Goal: Information Seeking & Learning: Learn about a topic

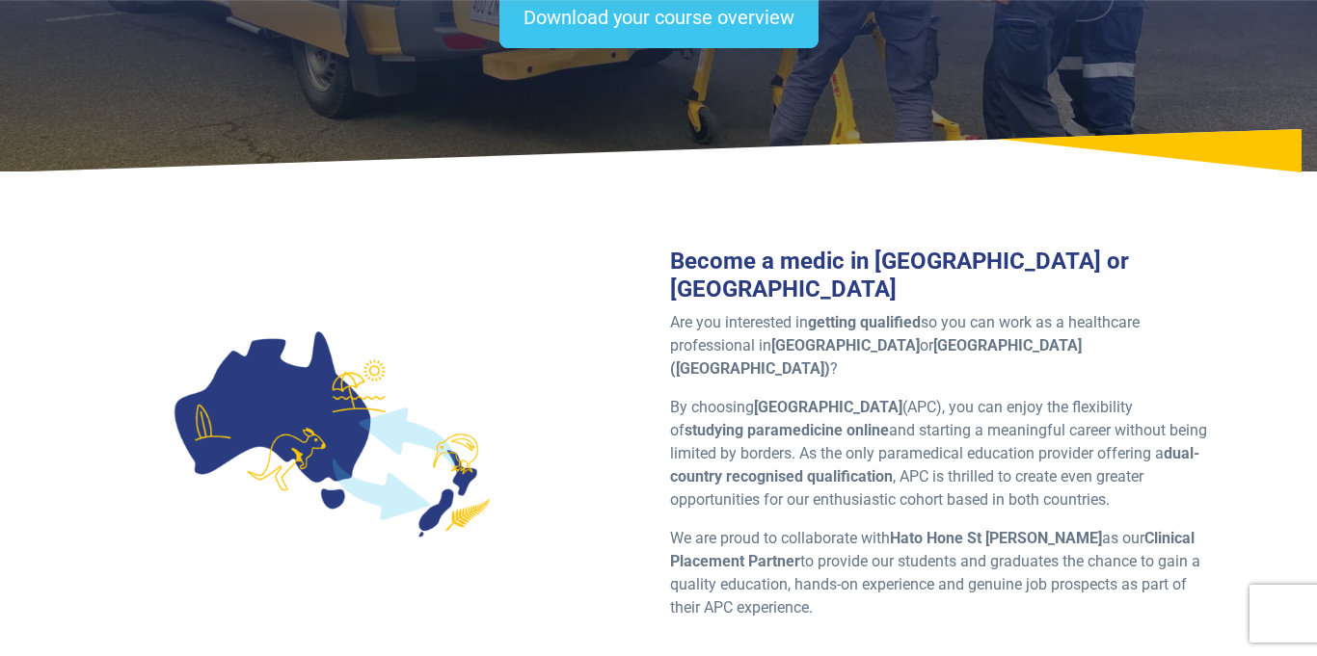
scroll to position [360, 0]
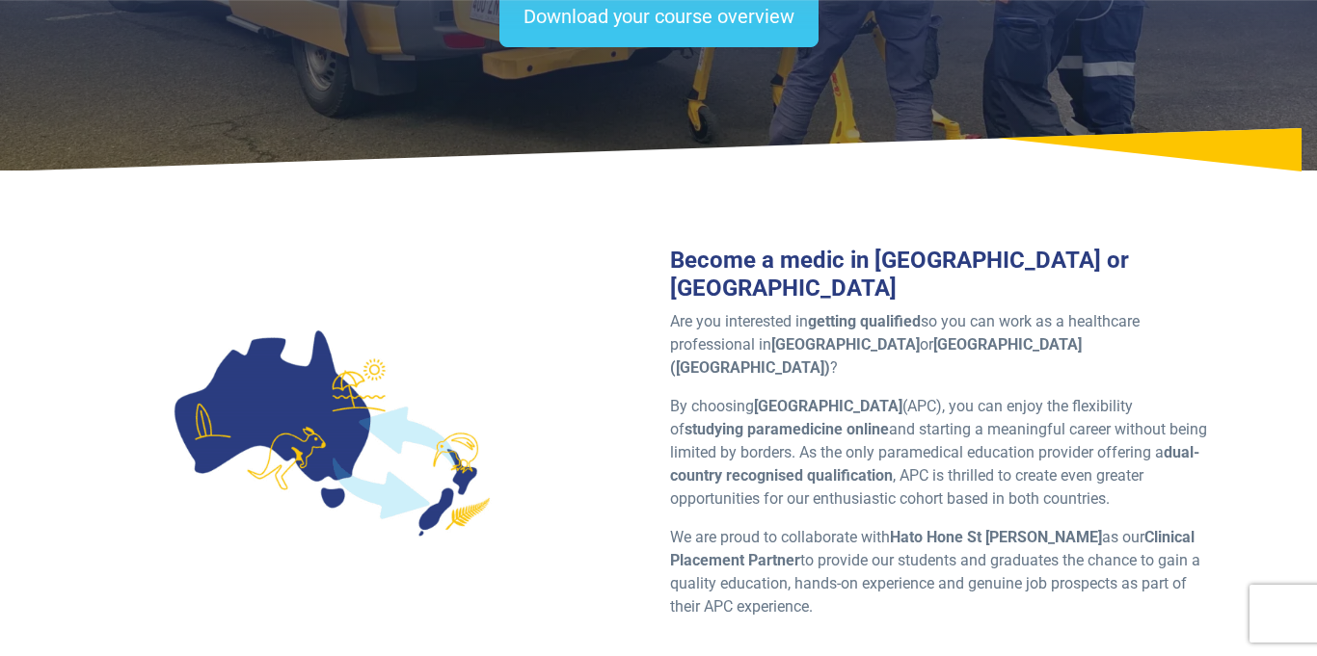
click at [522, 343] on div at bounding box center [331, 432] width 444 height 339
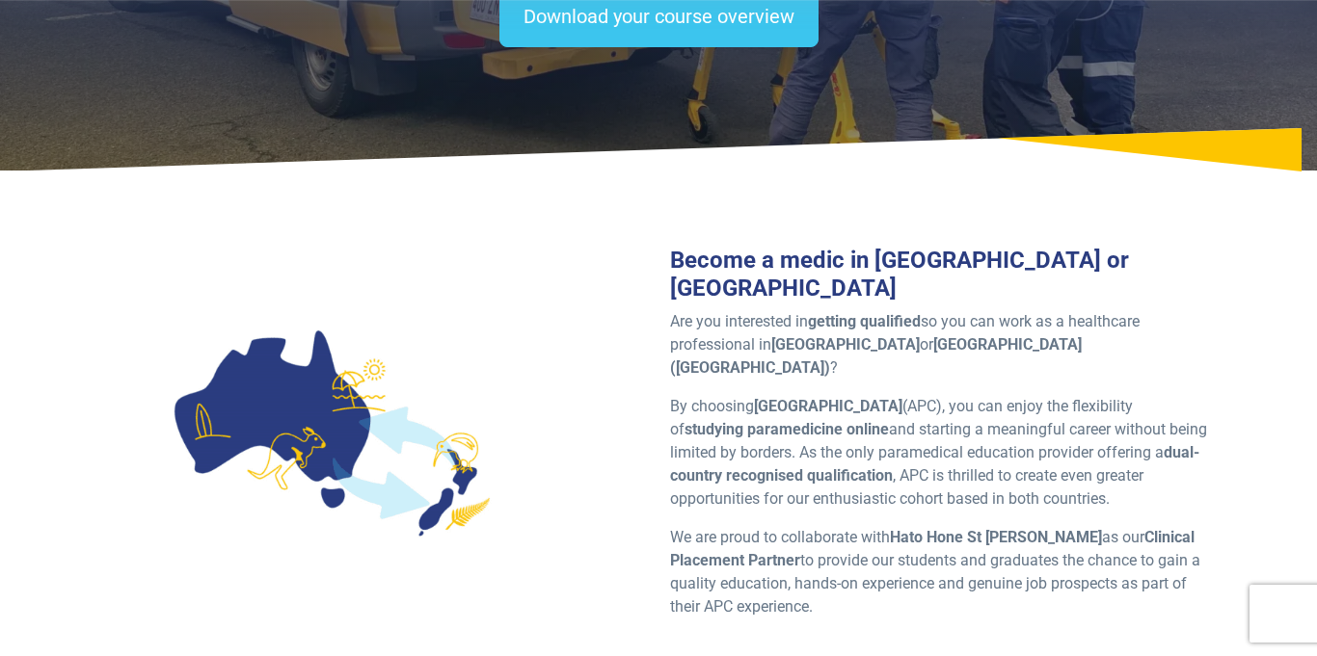
click at [725, 395] on p "By choosing Australian Paramedical College (APC), you can enjoy the flexibility…" at bounding box center [939, 453] width 538 height 116
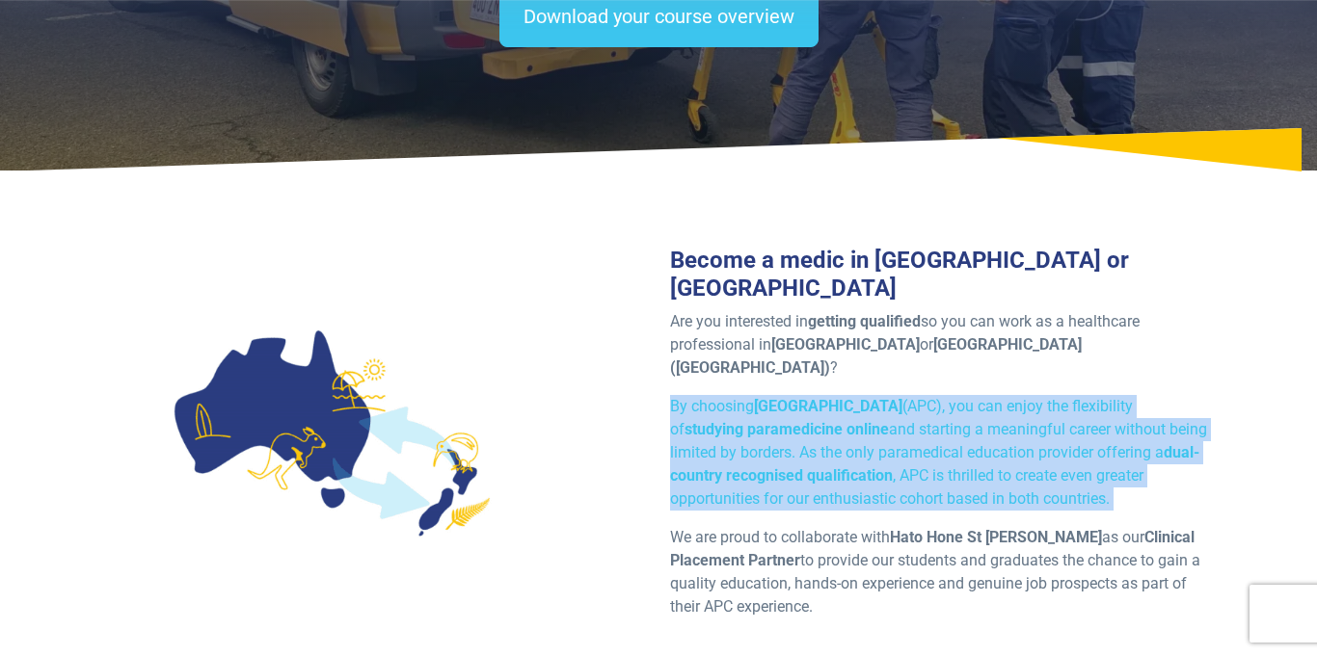
click at [725, 395] on p "By choosing Australian Paramedical College (APC), you can enjoy the flexibility…" at bounding box center [939, 453] width 538 height 116
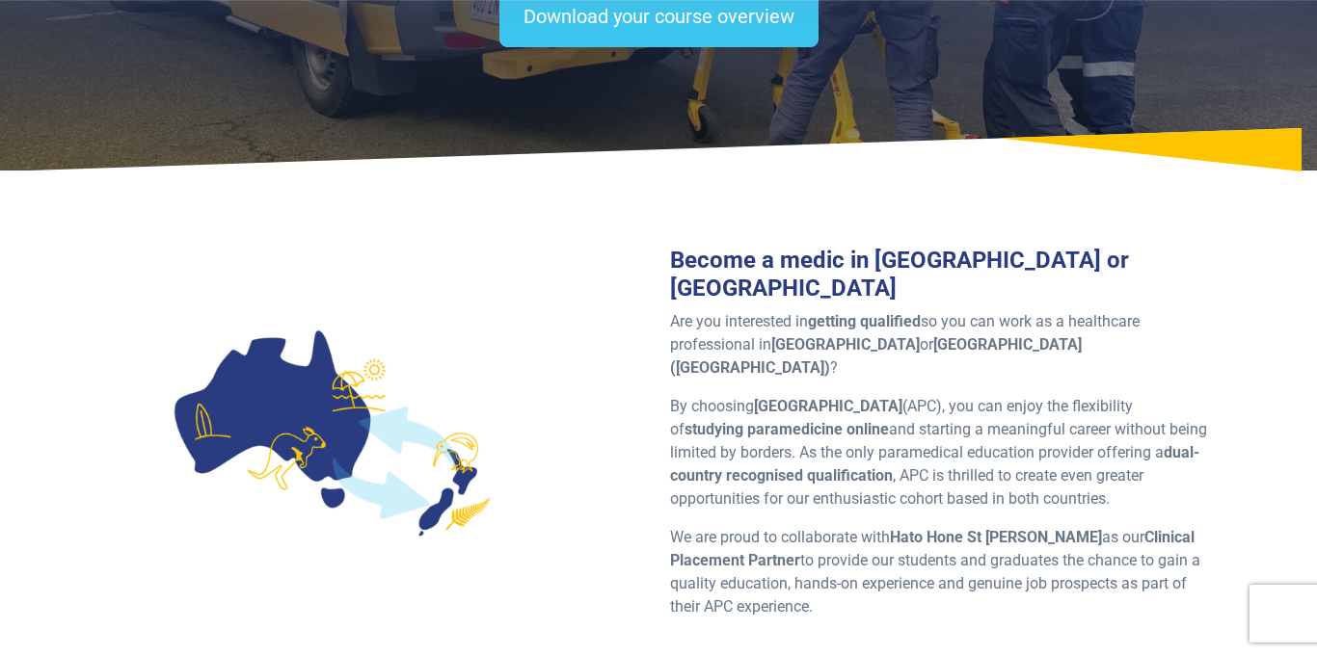
click at [725, 395] on p "By choosing Australian Paramedical College (APC), you can enjoy the flexibility…" at bounding box center [939, 453] width 538 height 116
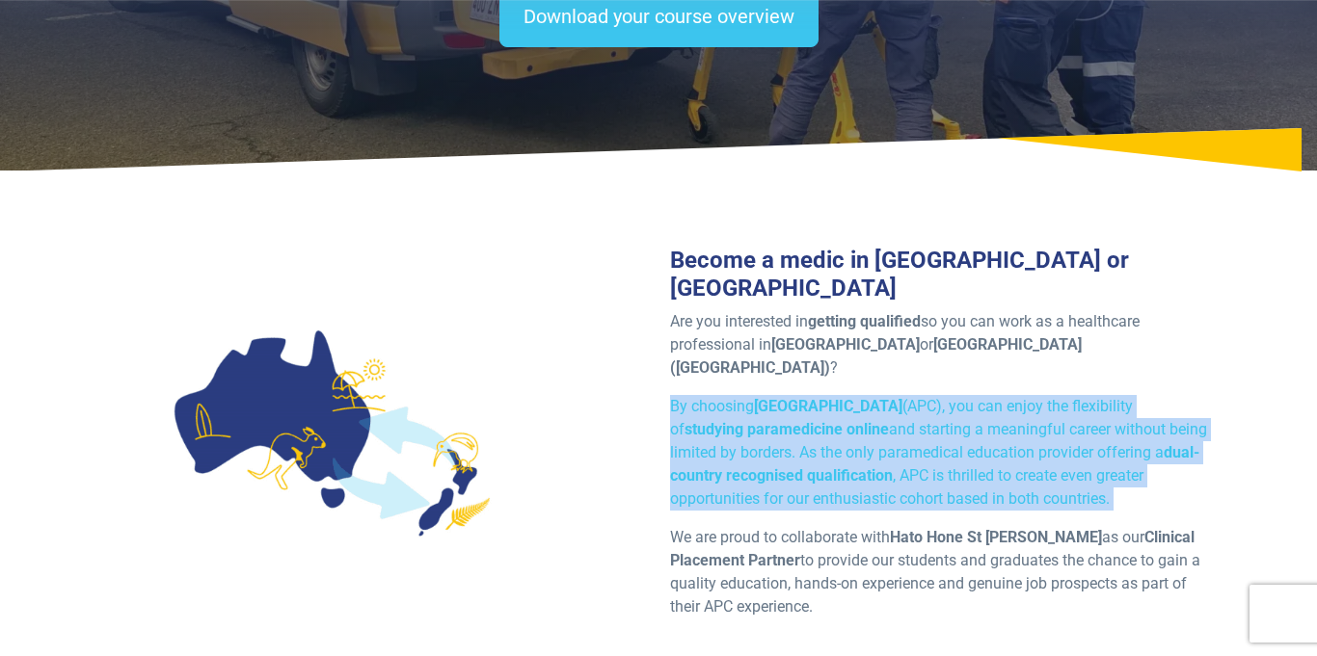
click at [725, 395] on p "By choosing Australian Paramedical College (APC), you can enjoy the flexibility…" at bounding box center [939, 453] width 538 height 116
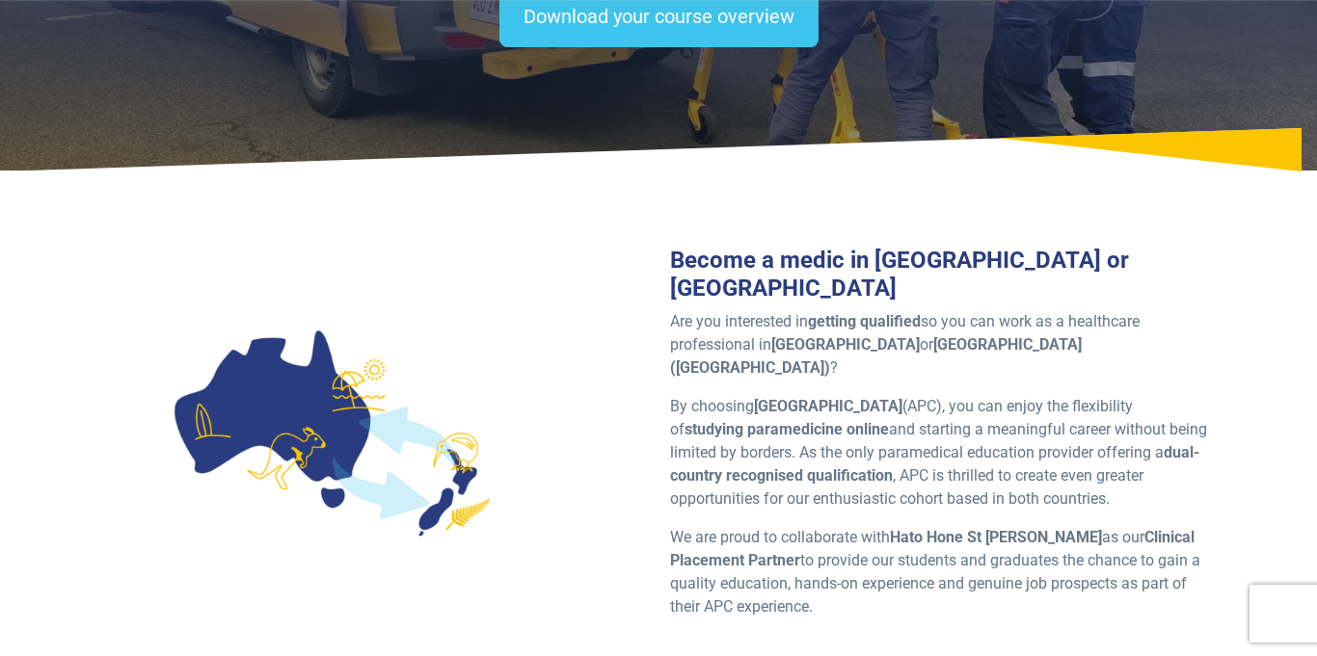
click at [725, 395] on p "By choosing Australian Paramedical College (APC), you can enjoy the flexibility…" at bounding box center [939, 453] width 538 height 116
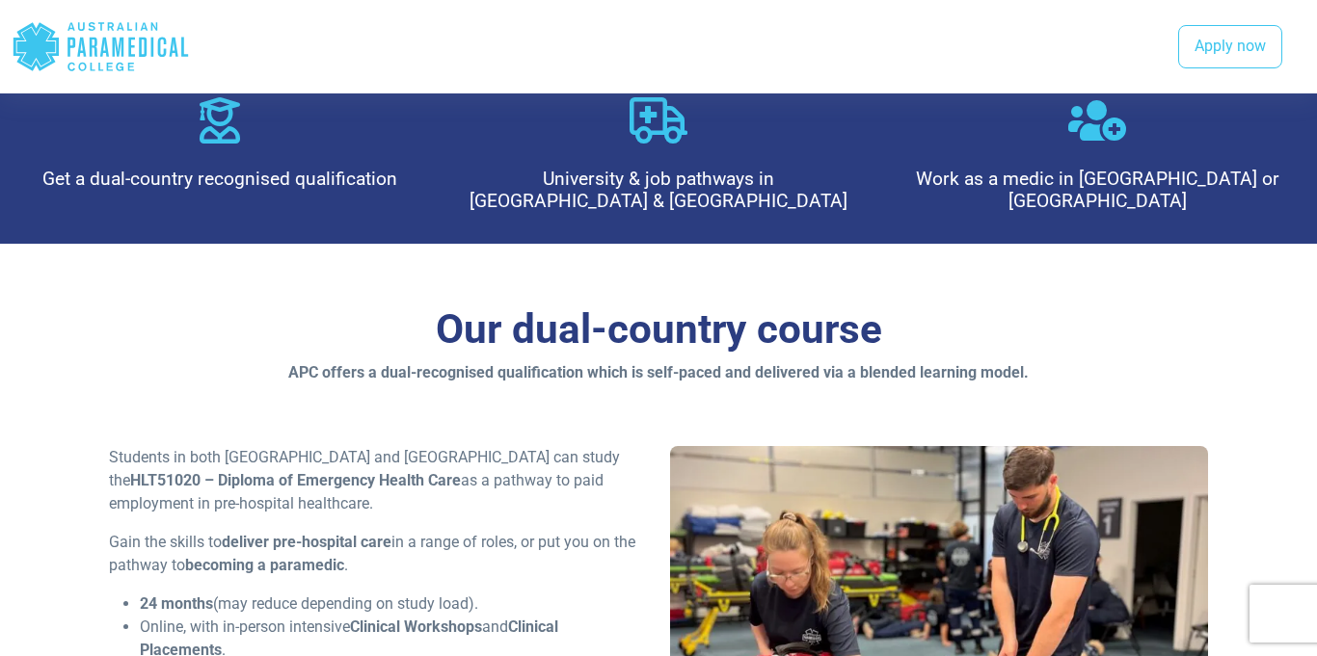
scroll to position [1121, 0]
click at [31, 333] on div "Our dual-country course APC offers a dual-recognised qualification which is sel…" at bounding box center [658, 554] width 1317 height 619
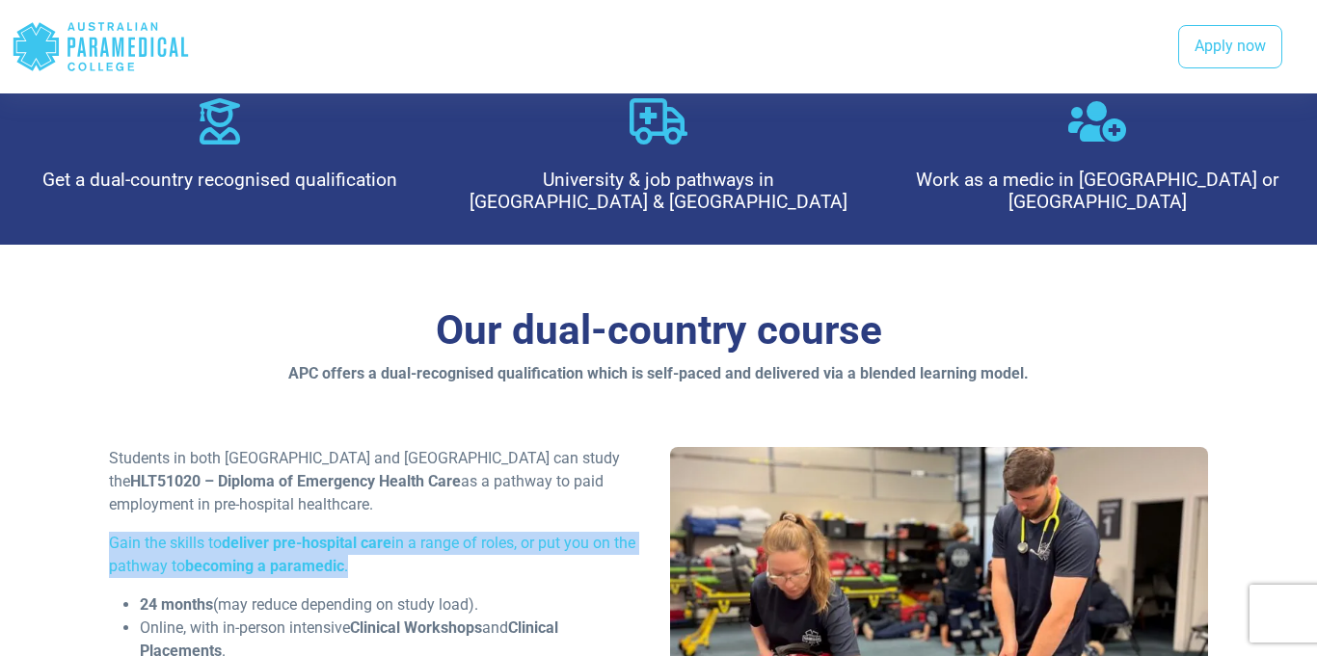
click at [31, 333] on div "Our dual-country course APC offers a dual-recognised qualification which is sel…" at bounding box center [658, 554] width 1317 height 619
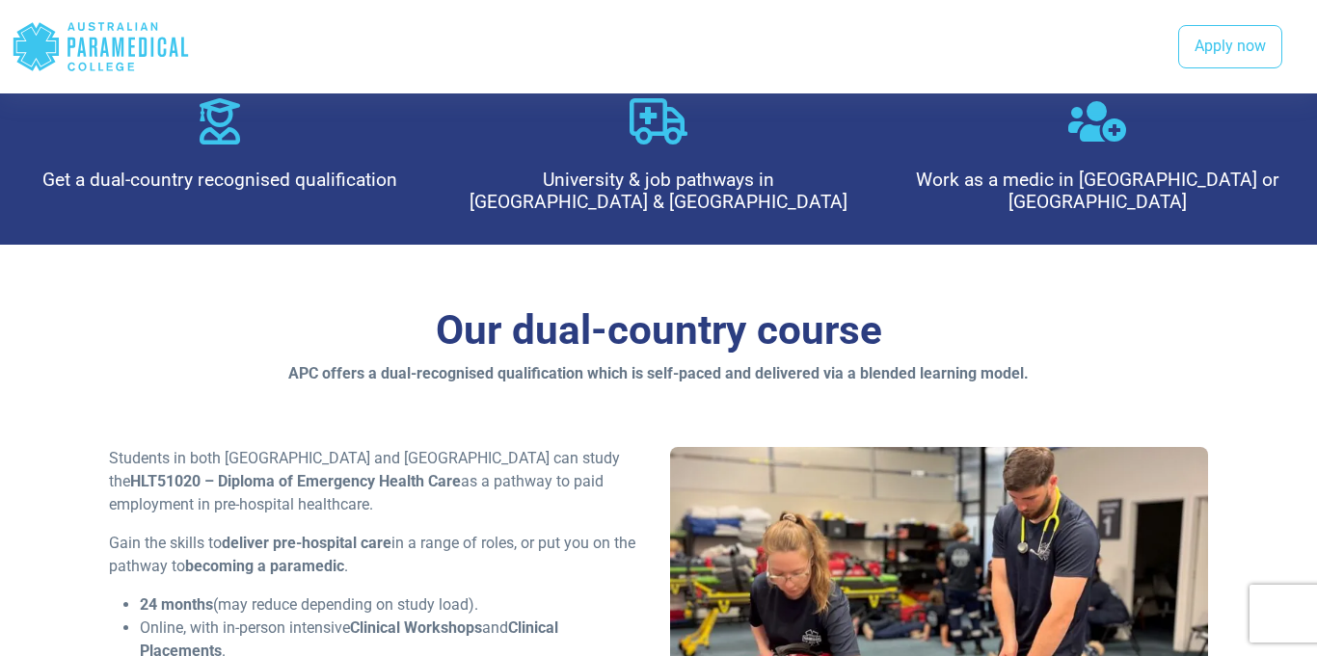
click at [31, 333] on div "Our dual-country course APC offers a dual-recognised qualification which is sel…" at bounding box center [658, 554] width 1317 height 619
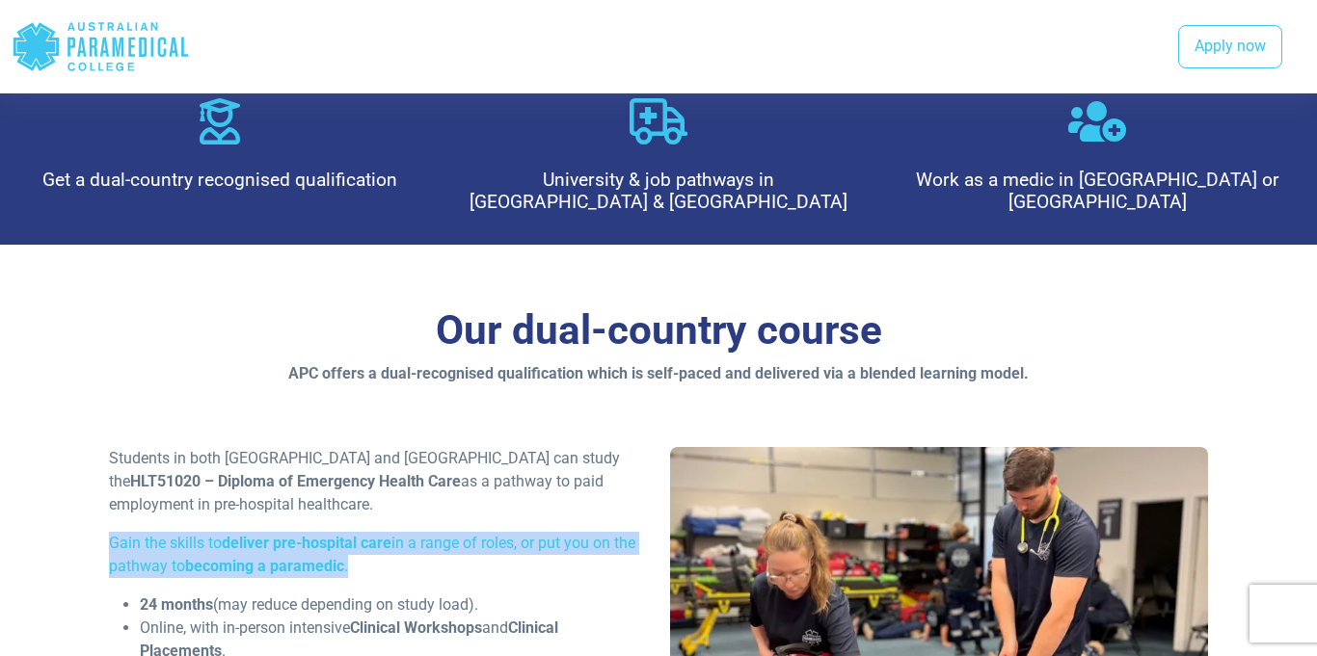
click at [31, 333] on div "Our dual-country course APC offers a dual-recognised qualification which is sel…" at bounding box center [658, 554] width 1317 height 619
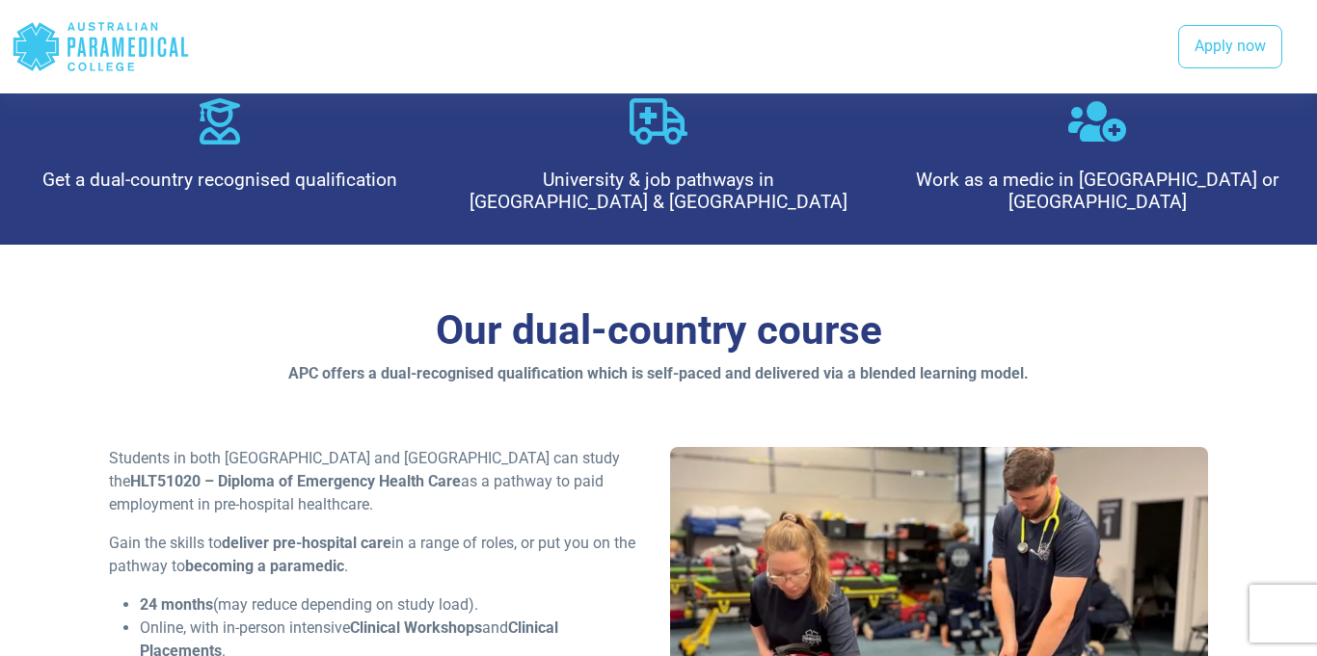
click at [31, 333] on div "Our dual-country course APC offers a dual-recognised qualification which is sel…" at bounding box center [658, 554] width 1317 height 619
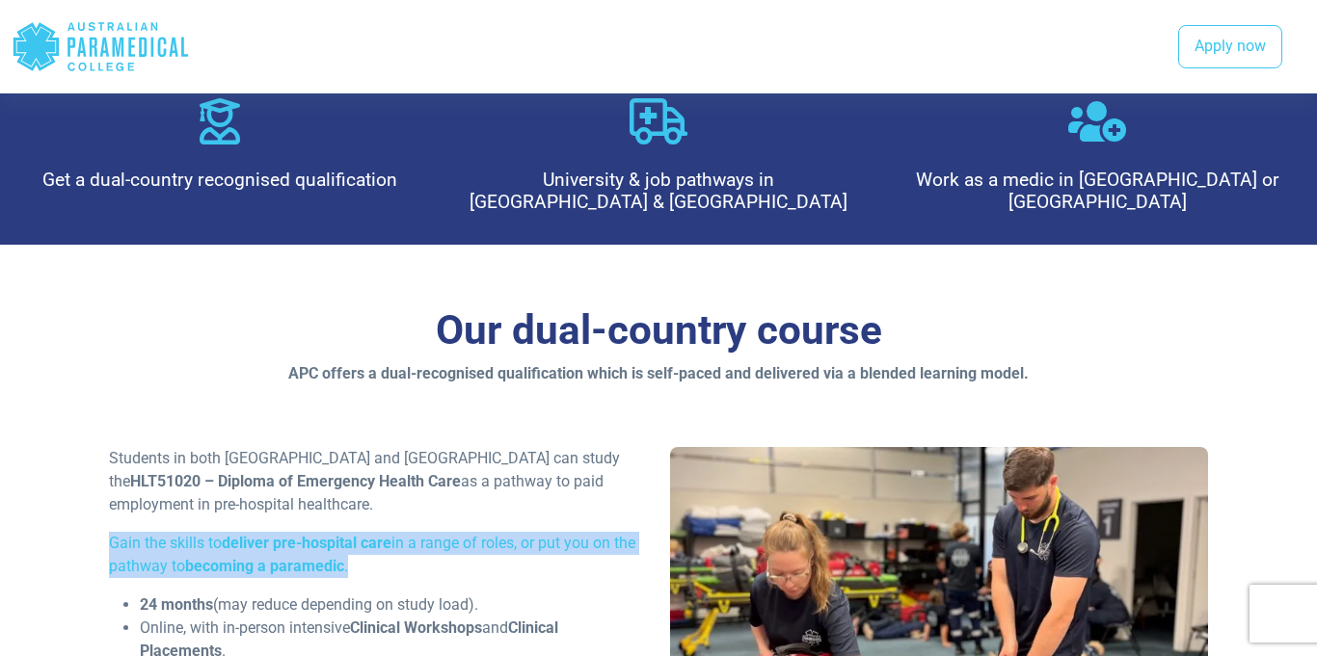
click at [31, 333] on div "Our dual-country course APC offers a dual-recognised qualification which is sel…" at bounding box center [658, 554] width 1317 height 619
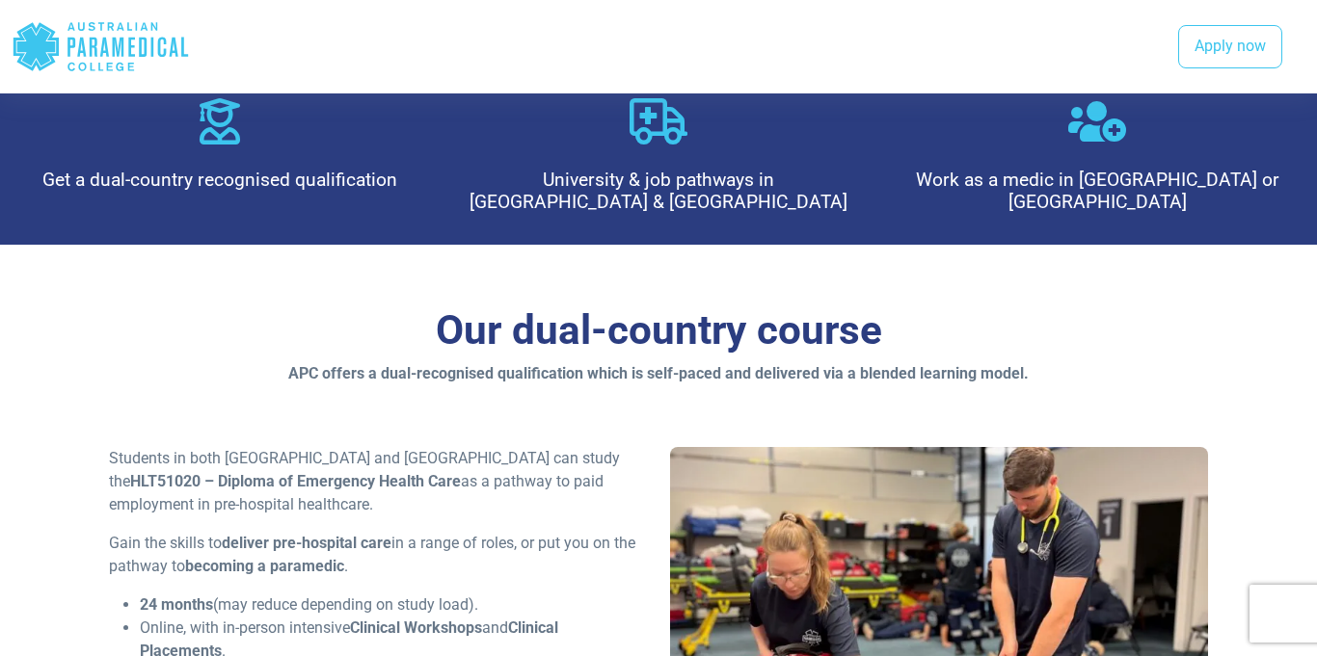
click at [31, 333] on div "Our dual-country course APC offers a dual-recognised qualification which is sel…" at bounding box center [658, 554] width 1317 height 619
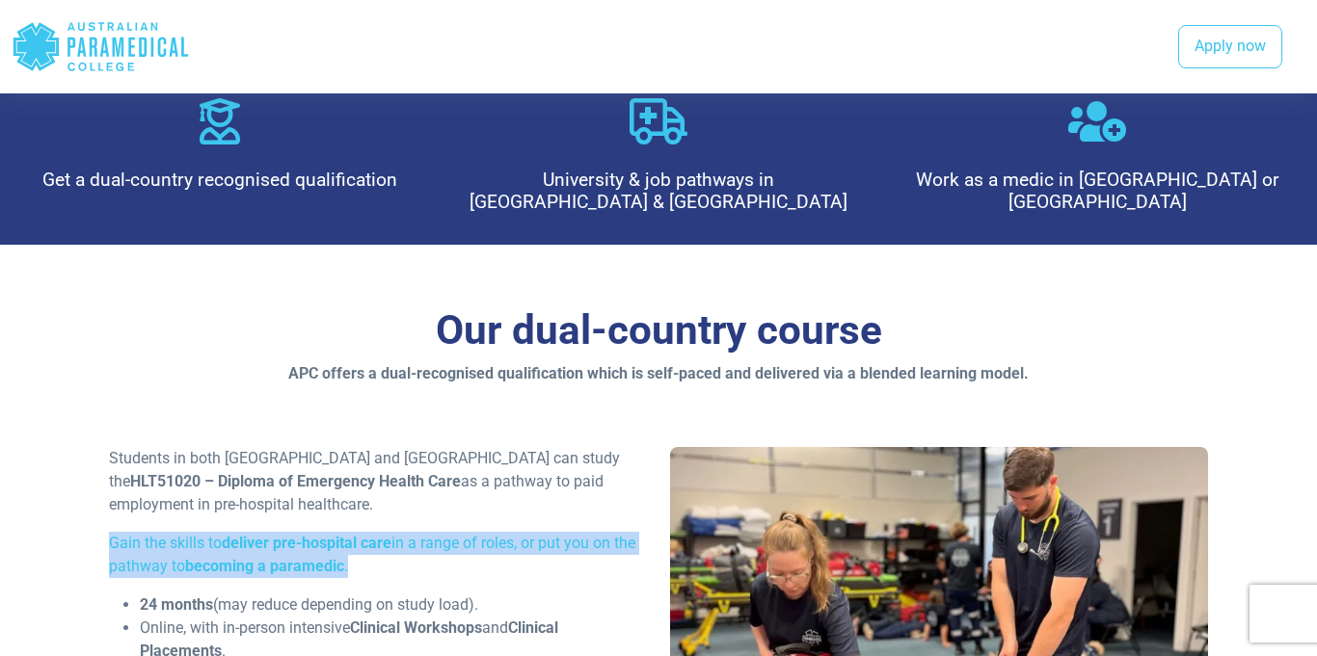
click at [31, 333] on div "Our dual-country course APC offers a dual-recognised qualification which is sel…" at bounding box center [658, 554] width 1317 height 619
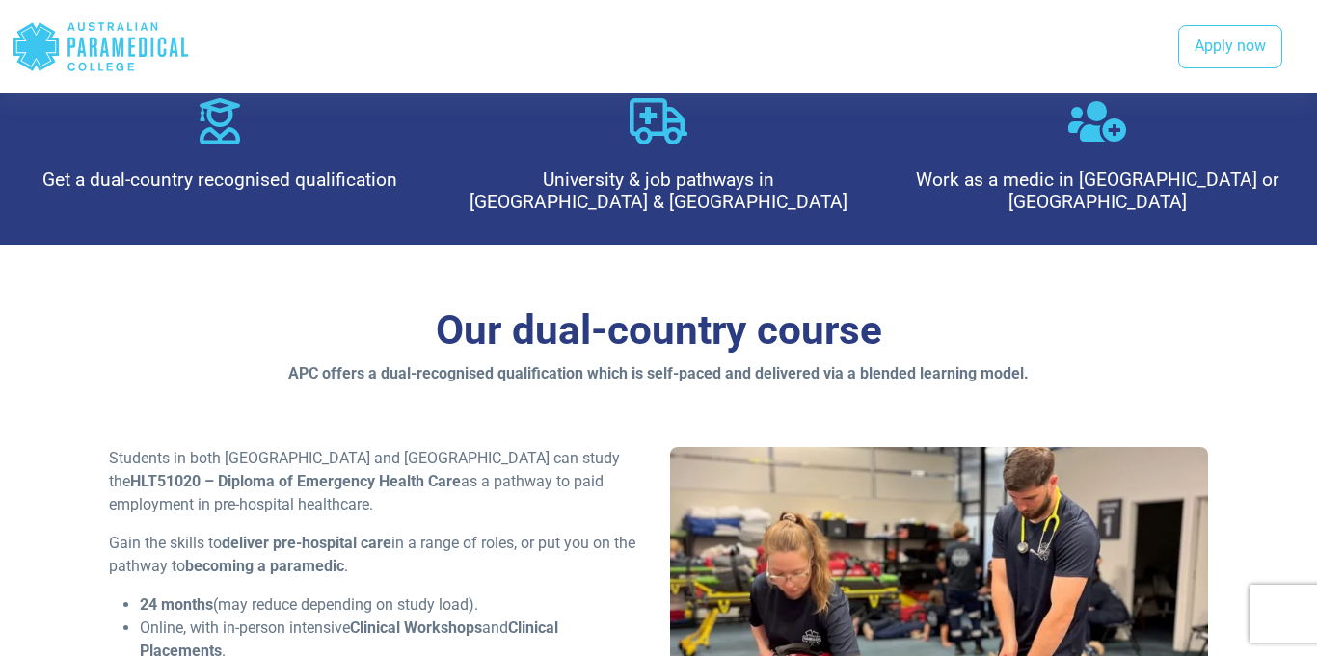
click at [31, 333] on div "Our dual-country course APC offers a dual-recognised qualification which is sel…" at bounding box center [658, 554] width 1317 height 619
